Goal: Book appointment/travel/reservation

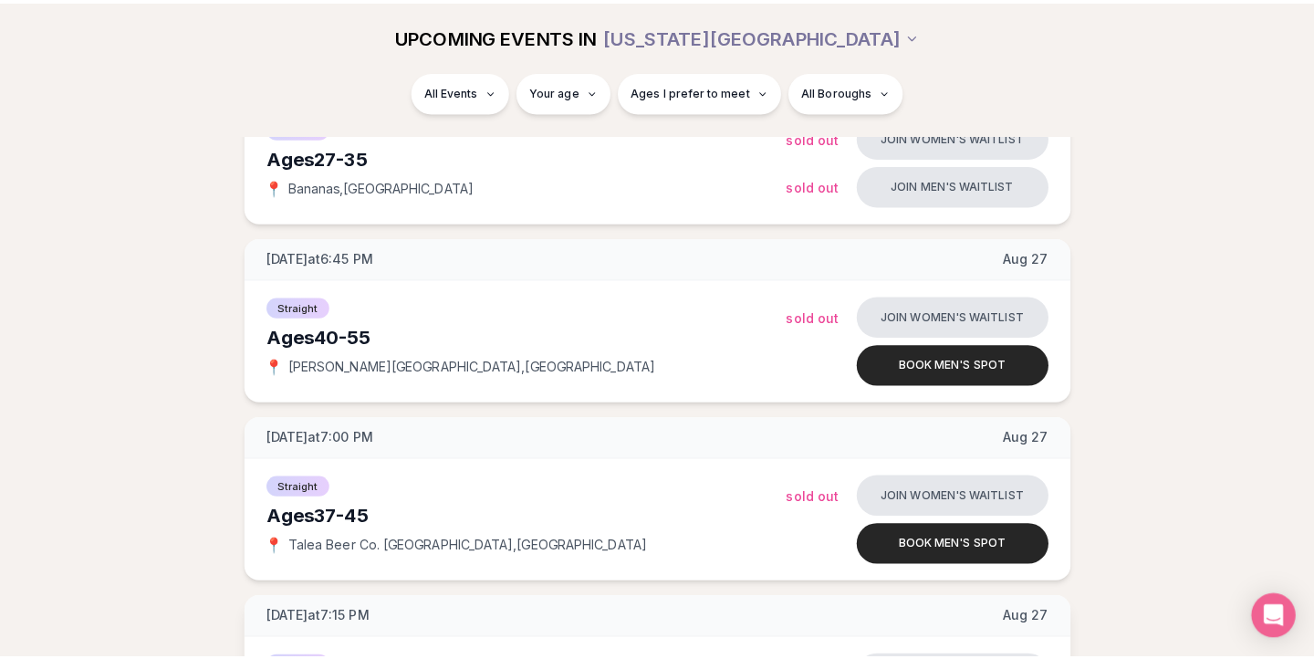
scroll to position [709, 0]
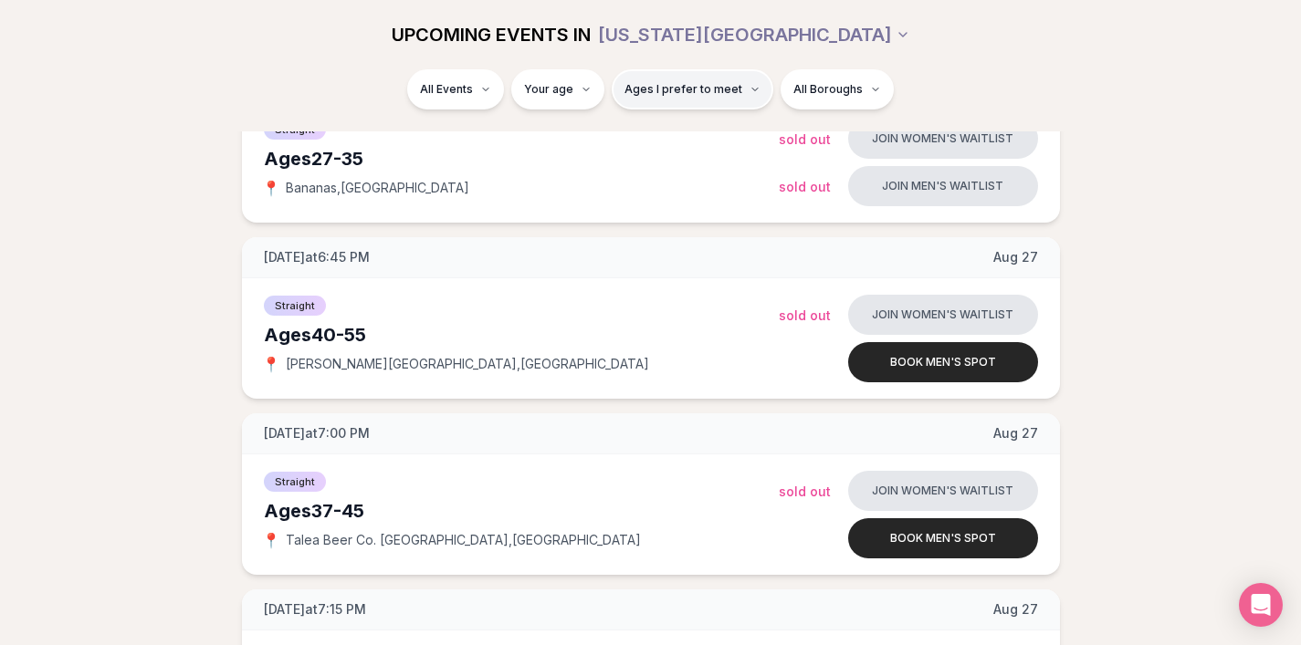
click at [749, 94] on icon "button" at bounding box center [754, 89] width 11 height 11
click at [677, 143] on div "Please enter your age first" at bounding box center [692, 141] width 161 height 33
click at [693, 139] on div "Please enter your age first" at bounding box center [692, 141] width 161 height 33
click at [696, 89] on span "Ages I prefer to meet" at bounding box center [683, 89] width 118 height 15
click at [732, 87] on span "Ages I prefer to meet" at bounding box center [683, 89] width 118 height 15
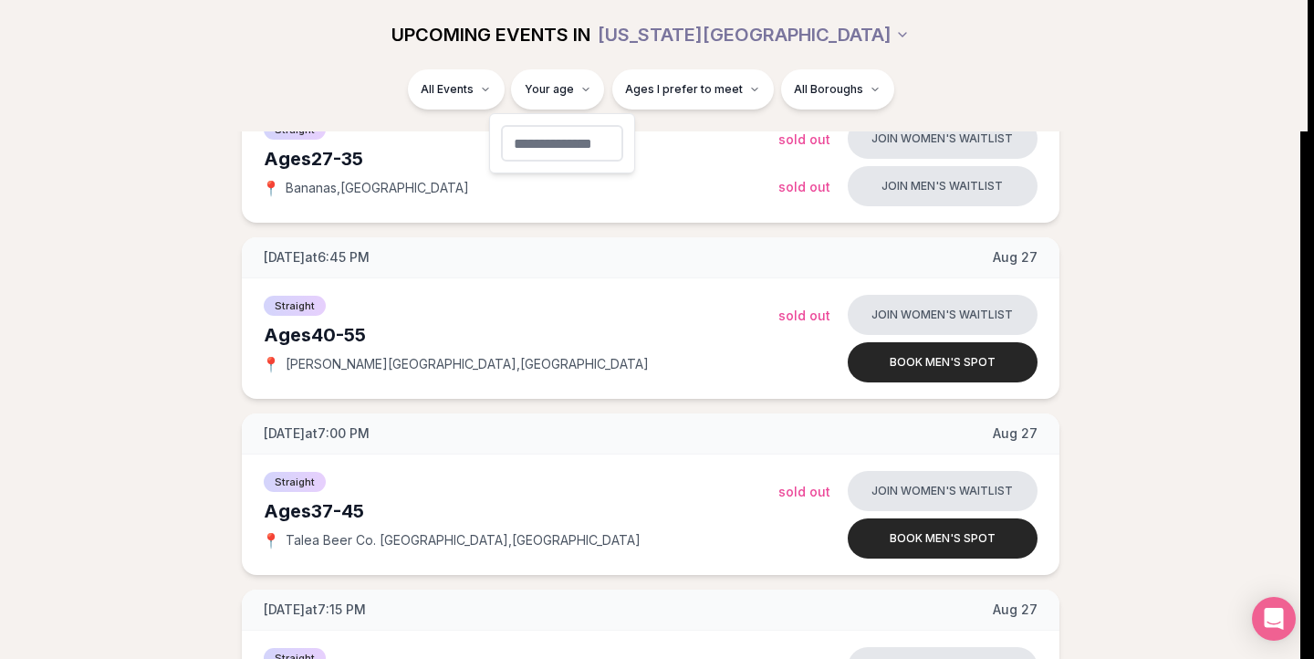
click at [557, 152] on input "number" at bounding box center [562, 143] width 122 height 37
type input "**"
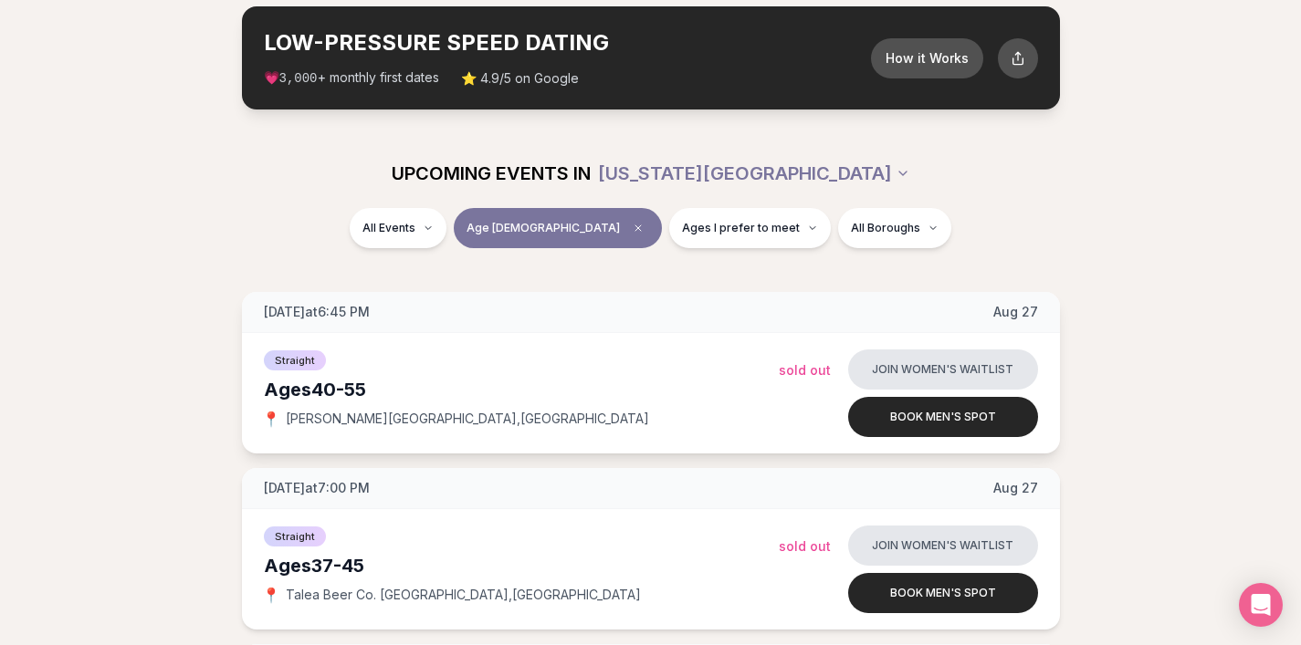
scroll to position [124, 0]
